Goal: Navigation & Orientation: Find specific page/section

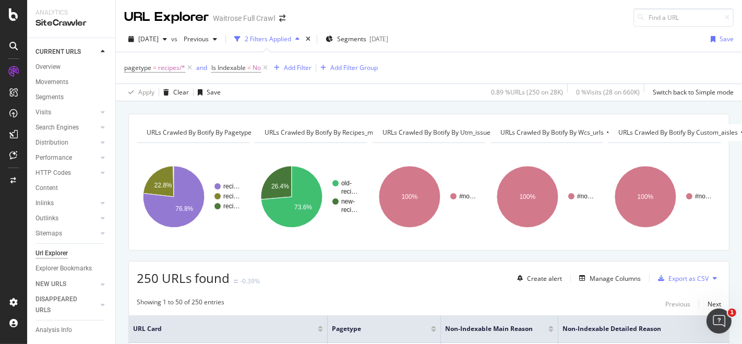
click at [17, 69] on icon at bounding box center [13, 71] width 10 height 10
